Goal: Task Accomplishment & Management: Manage account settings

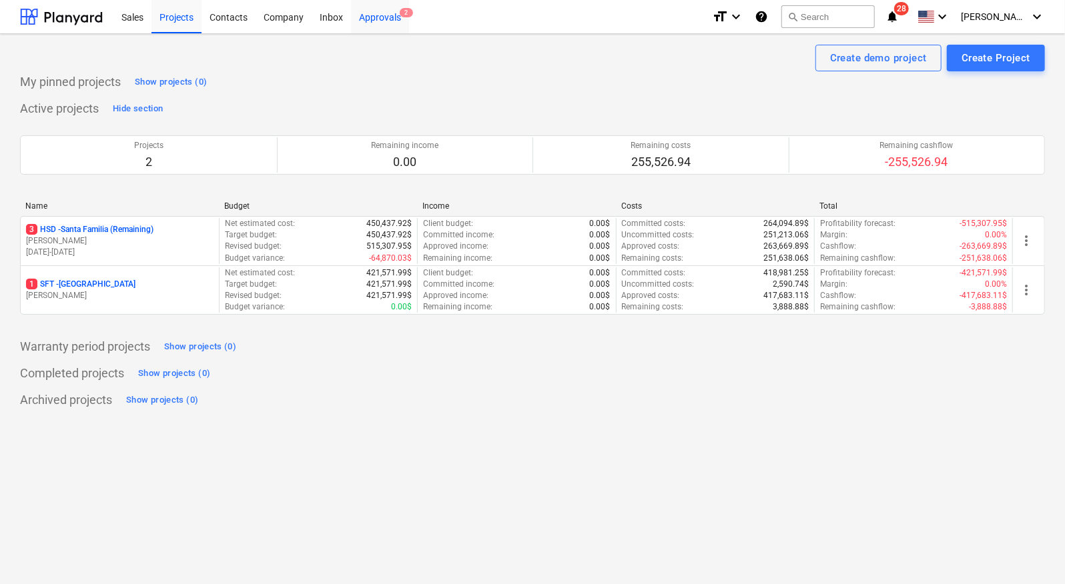
click at [368, 18] on div "Approvals 2" at bounding box center [380, 16] width 58 height 34
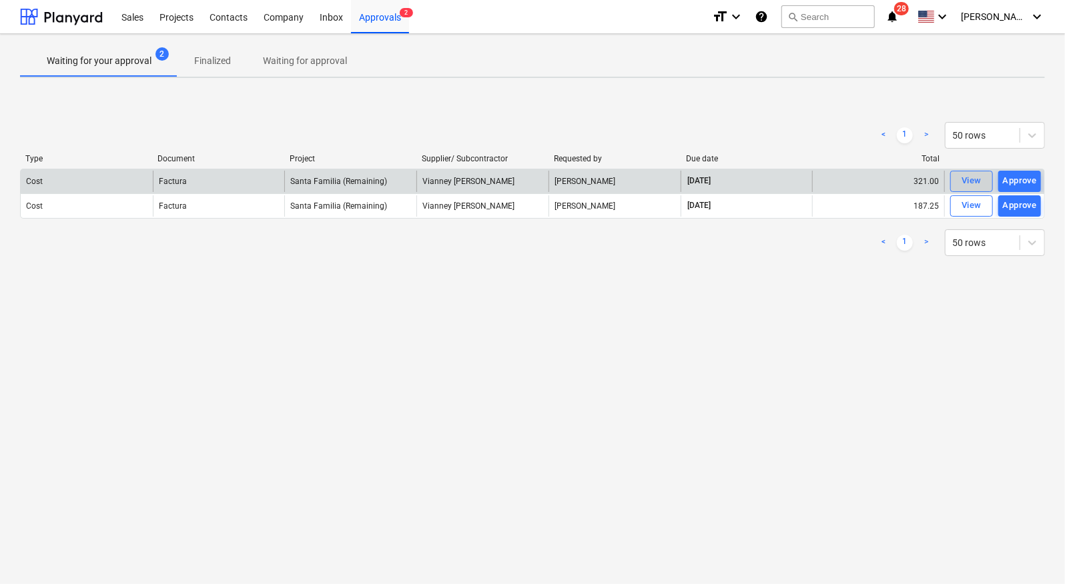
click at [981, 181] on span "View" at bounding box center [971, 180] width 29 height 15
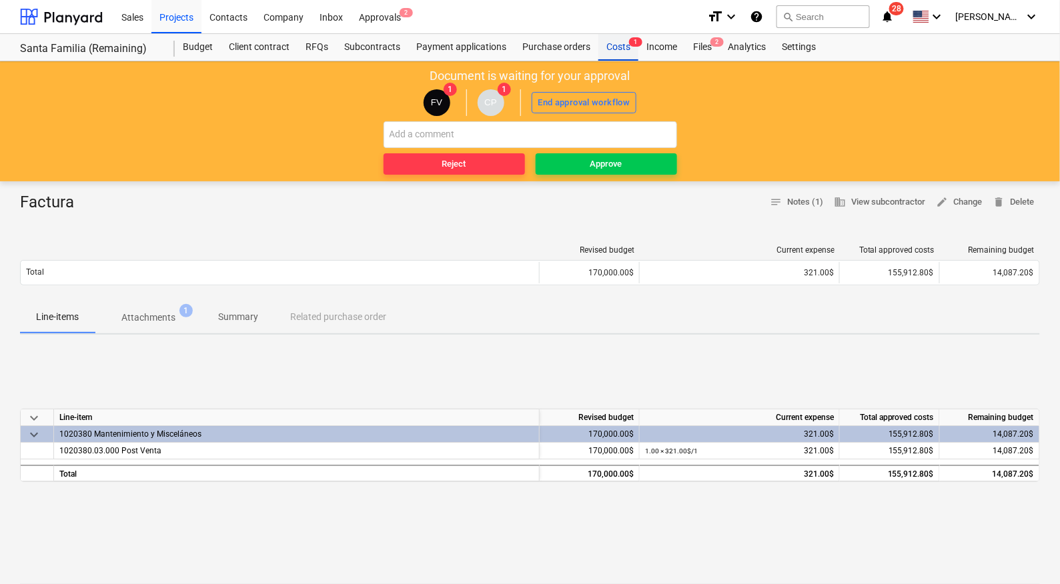
click at [624, 53] on div "Costs 1" at bounding box center [618, 47] width 40 height 27
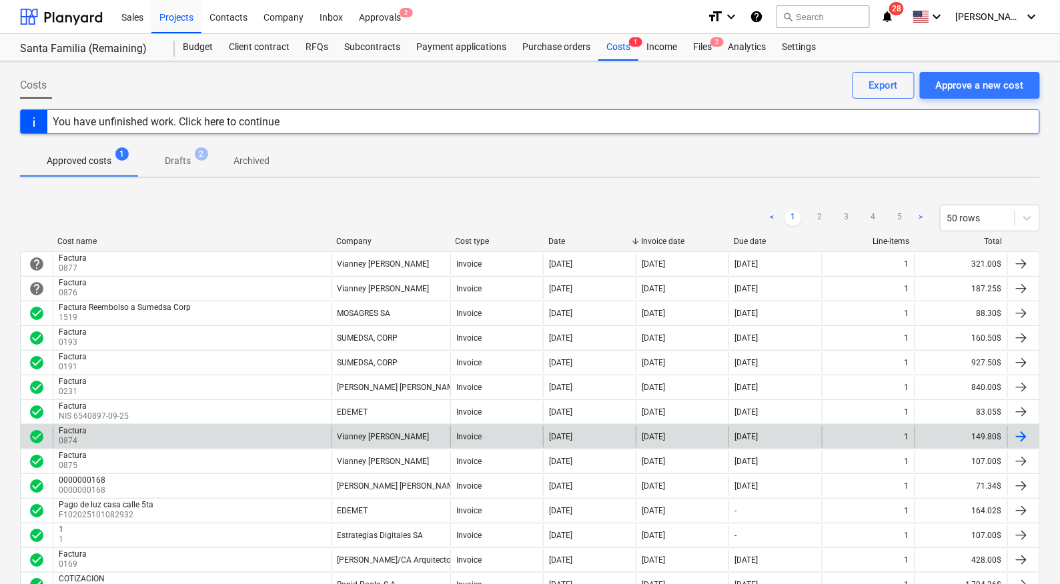
click at [109, 437] on div "Factura 0874" at bounding box center [192, 436] width 279 height 21
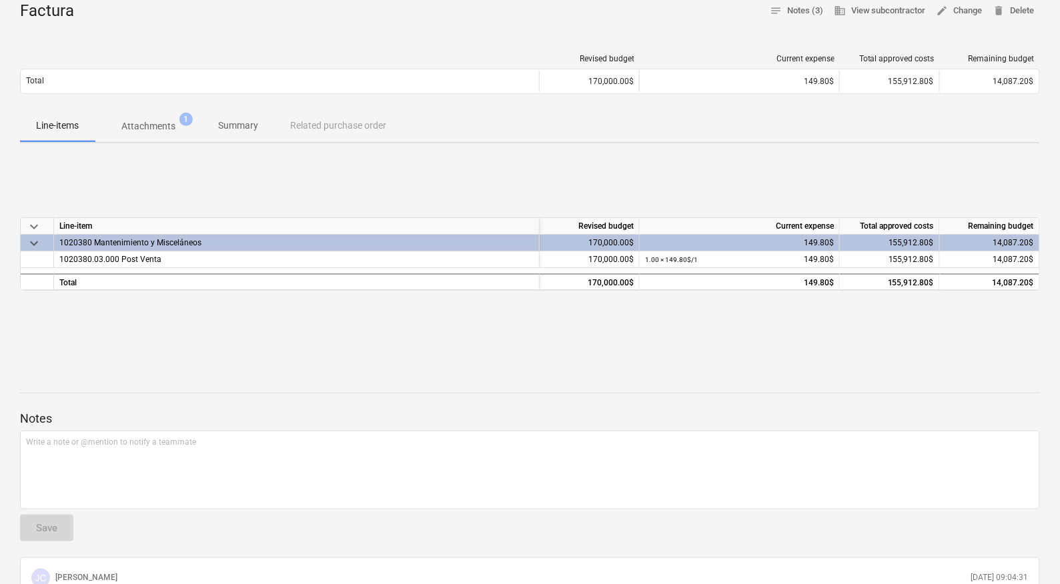
scroll to position [138, 0]
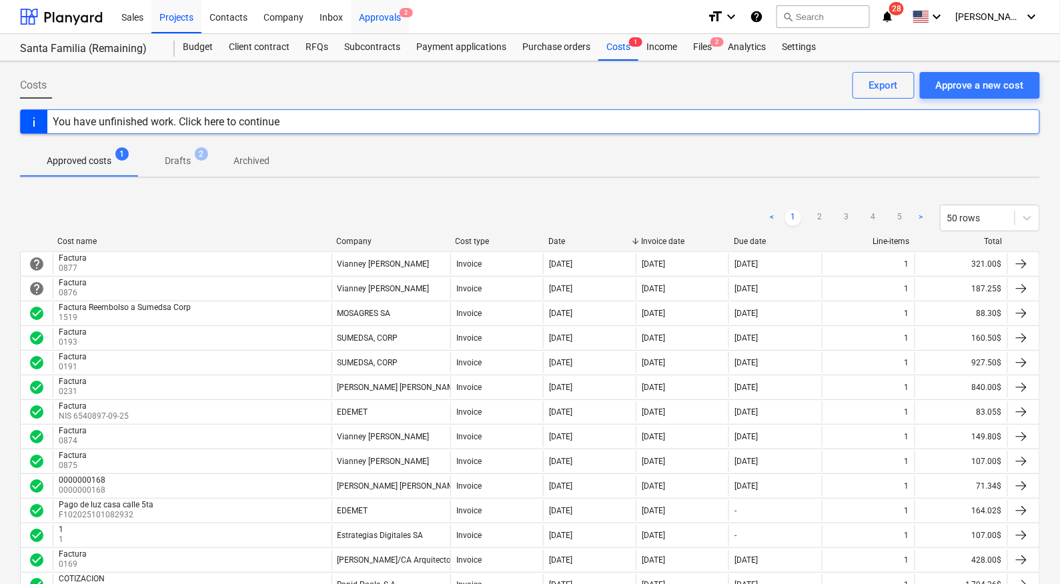
drag, startPoint x: 396, startPoint y: 14, endPoint x: 406, endPoint y: 18, distance: 10.8
click at [396, 14] on div "Approvals 2" at bounding box center [380, 16] width 58 height 34
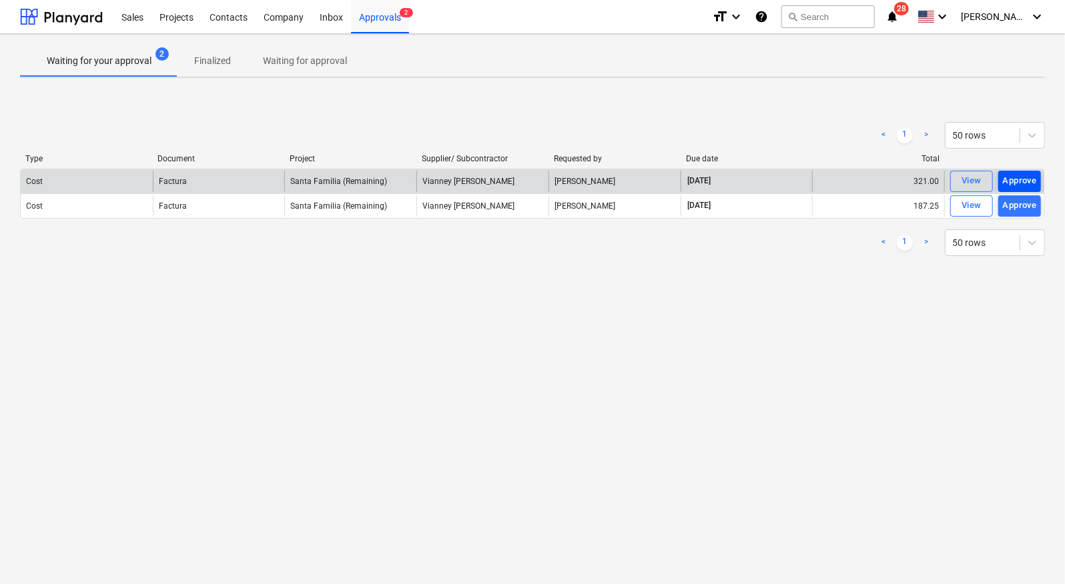
click at [1021, 182] on div "Approve" at bounding box center [1020, 180] width 34 height 15
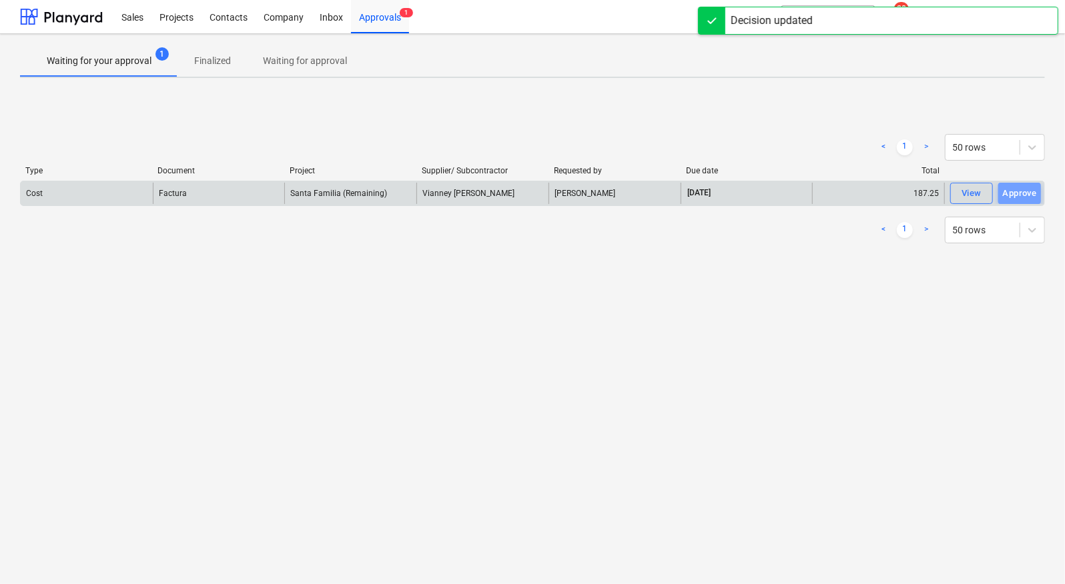
click at [1019, 197] on div "Approve" at bounding box center [1020, 193] width 34 height 15
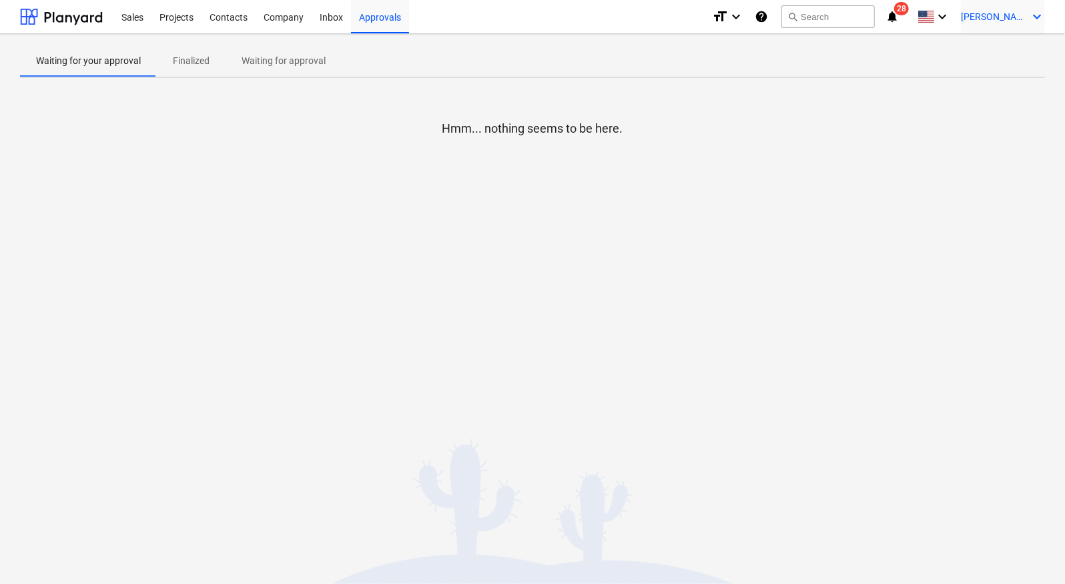
click at [1032, 23] on icon "keyboard_arrow_down" at bounding box center [1037, 17] width 16 height 16
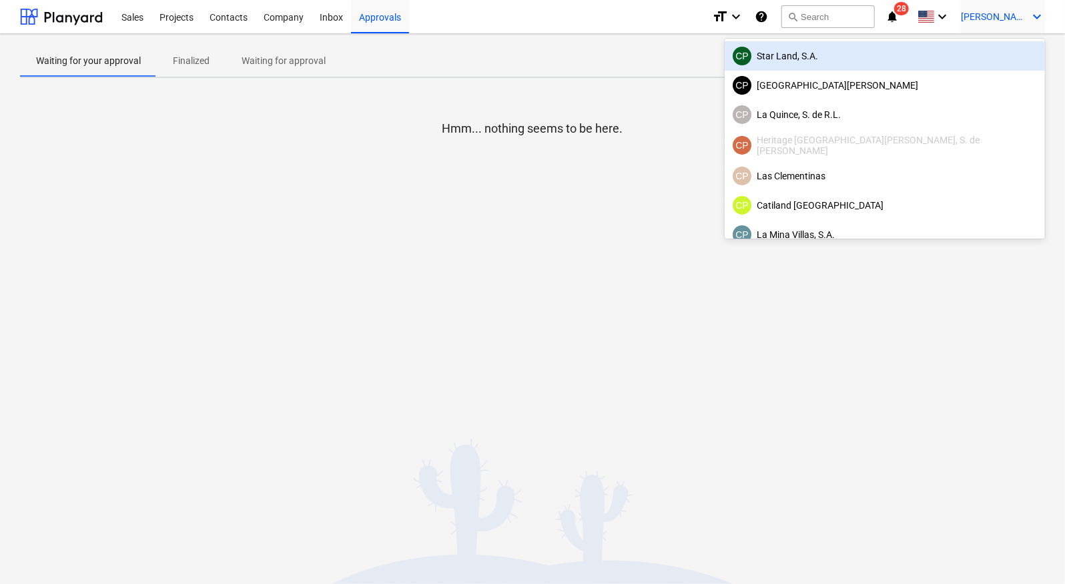
click at [979, 52] on div "CP Star Land, S.A." at bounding box center [884, 56] width 304 height 19
